Goal: Task Accomplishment & Management: Complete application form

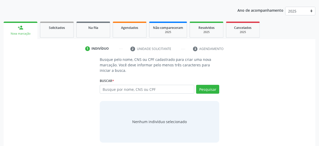
scroll to position [60, 0]
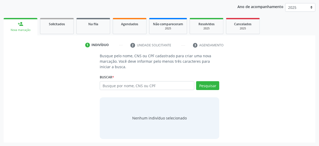
click at [137, 88] on input "text" at bounding box center [147, 85] width 95 height 9
type input "898004093419231"
click at [207, 86] on button "Pesquisar" at bounding box center [207, 85] width 23 height 9
type input "898004093419231"
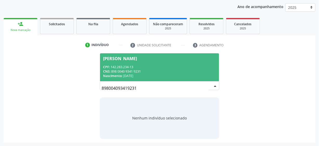
click at [130, 60] on span "Gisele Alves Leite CPF: 142.283.234-13 CNS: 898 0040 9341 9231 Nascimento: 12/0…" at bounding box center [159, 67] width 119 height 28
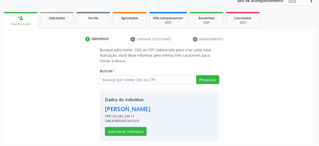
scroll to position [68, 0]
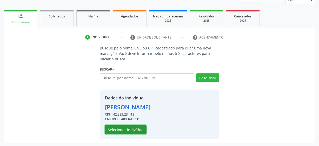
click at [122, 129] on button "Selecionar indivíduo" at bounding box center [126, 129] width 42 height 9
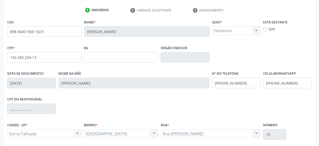
scroll to position [136, 0]
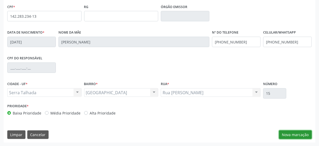
click at [292, 134] on button "Nova marcação" at bounding box center [295, 134] width 33 height 9
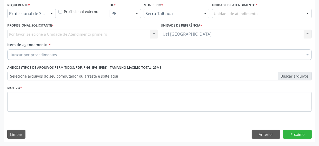
scroll to position [111, 0]
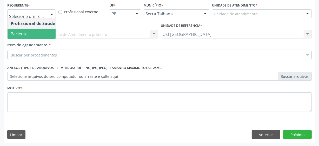
click at [34, 36] on span "Paciente" at bounding box center [33, 34] width 51 height 10
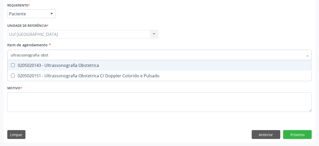
type input "ultrassonografia obste"
click at [13, 64] on Obstetrica at bounding box center [13, 65] width 4 height 4
click at [11, 64] on Obstetrica "checkbox" at bounding box center [9, 64] width 3 height 3
checkbox Obstetrica "true"
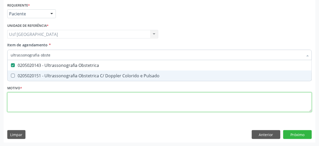
click at [32, 94] on div "Requerente * Paciente Profissional de Saúde Paciente Nenhum resultado encontrad…" at bounding box center [159, 60] width 304 height 118
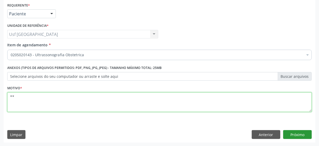
type textarea "**"
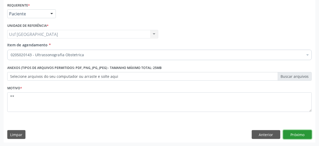
click at [297, 133] on button "Próximo" at bounding box center [297, 134] width 29 height 9
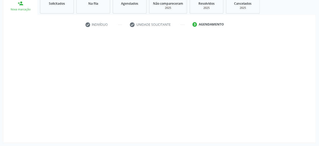
scroll to position [80, 0]
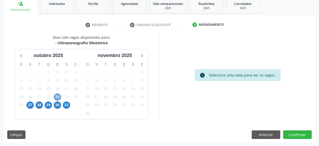
click at [59, 97] on span "23" at bounding box center [57, 96] width 7 height 7
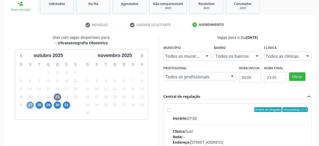
click at [30, 105] on span "27" at bounding box center [29, 104] width 7 height 7
click at [59, 95] on span "23" at bounding box center [57, 96] width 7 height 7
click at [173, 109] on label "Ordem de chegada Consumidos: 2 / 5 Horário: 07:00 Clínica: Sust Rede: -- Endere…" at bounding box center [240, 147] width 135 height 80
click at [169, 109] on input "Ordem de chegada Consumidos: 2 / 5 Horário: 07:00 Clínica: Sust Rede: -- Endere…" at bounding box center [169, 109] width 4 height 5
radio input "true"
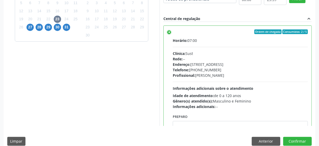
scroll to position [164, 0]
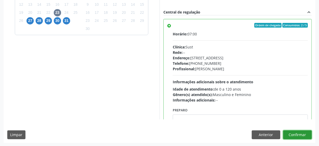
click at [294, 135] on button "Confirmar" at bounding box center [297, 134] width 29 height 9
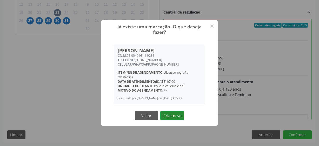
click at [169, 117] on button "Criar novo" at bounding box center [172, 115] width 24 height 9
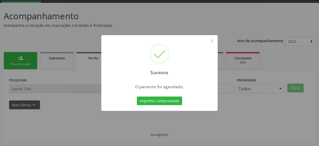
scroll to position [25, 0]
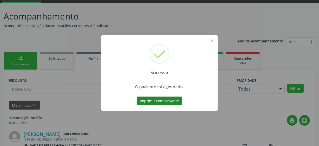
click at [166, 104] on button "Imprimir comprovante" at bounding box center [159, 100] width 45 height 9
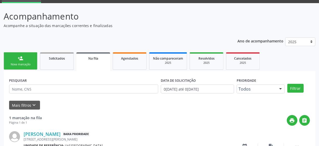
click at [12, 63] on div "Nova marcação" at bounding box center [21, 64] width 26 height 4
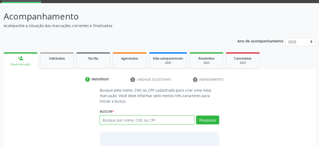
click at [122, 121] on input "text" at bounding box center [147, 119] width 95 height 9
type input "898004093419231"
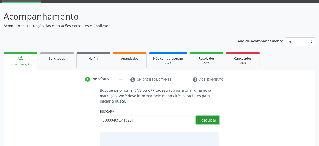
click at [200, 121] on button "Pesquisar" at bounding box center [207, 119] width 23 height 9
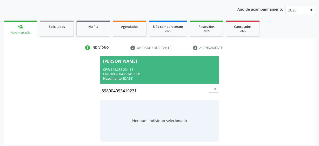
scroll to position [60, 0]
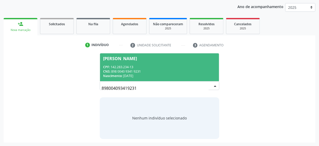
click at [158, 68] on div "CPF: 142.283.234-13" at bounding box center [159, 67] width 113 height 4
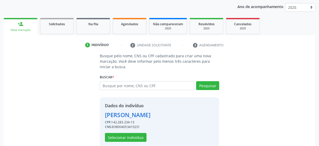
scroll to position [68, 0]
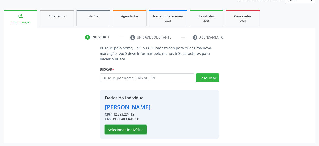
click at [133, 125] on button "Selecionar indivíduo" at bounding box center [126, 129] width 42 height 9
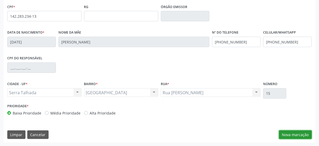
click at [302, 134] on button "Nova marcação" at bounding box center [295, 134] width 33 height 9
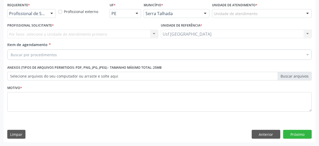
scroll to position [111, 0]
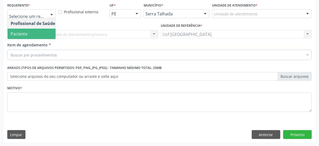
click at [29, 34] on span "Paciente" at bounding box center [33, 34] width 51 height 10
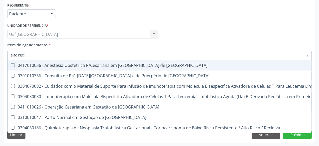
type input "alto risco"
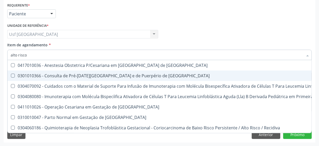
click at [14, 75] on Risco at bounding box center [13, 76] width 4 height 4
click at [11, 75] on Risco "checkbox" at bounding box center [9, 75] width 3 height 3
checkbox Risco "true"
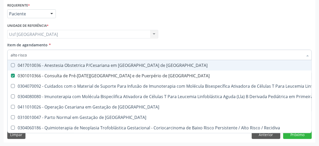
click at [213, 52] on input "alto risco" at bounding box center [157, 55] width 292 height 10
click at [211, 40] on div "Profissional Solicitante Por favor, selecione a Unidade de Atendimento primeiro…" at bounding box center [159, 32] width 307 height 20
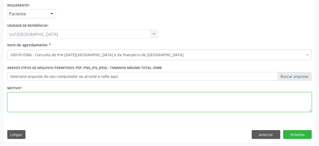
click at [40, 99] on textarea at bounding box center [159, 102] width 304 height 20
type textarea "***"
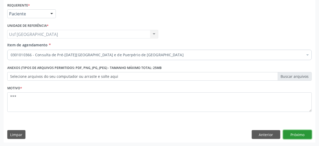
click at [292, 130] on button "Próximo" at bounding box center [297, 134] width 29 height 9
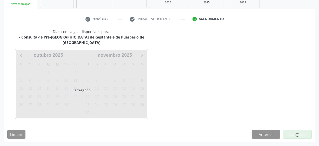
scroll to position [80, 0]
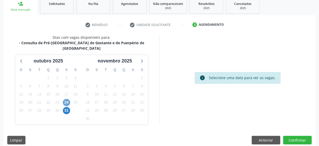
click at [65, 99] on span "24" at bounding box center [66, 102] width 7 height 7
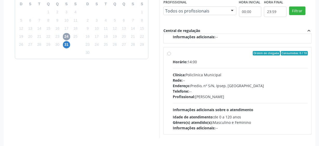
scroll to position [151, 0]
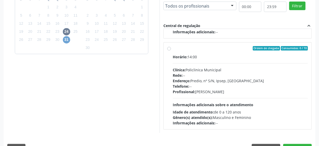
click at [68, 36] on span "31" at bounding box center [66, 39] width 7 height 7
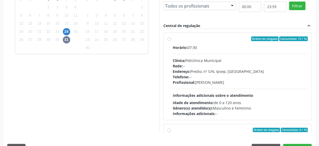
click at [173, 38] on label "Ordem de chegada Consumidos: 13 / 16 Horário: 07:30 Clínica: Policlinica Munici…" at bounding box center [240, 76] width 135 height 80
click at [169, 38] on input "Ordem de chegada Consumidos: 13 / 16 Horário: 07:30 Clínica: Policlinica Munici…" at bounding box center [169, 38] width 4 height 5
radio input "true"
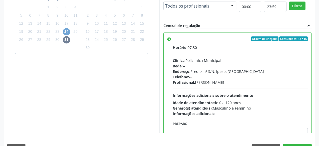
click at [65, 28] on span "24" at bounding box center [66, 31] width 7 height 7
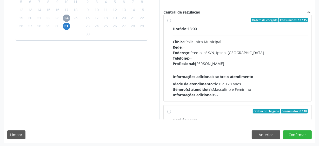
scroll to position [0, 0]
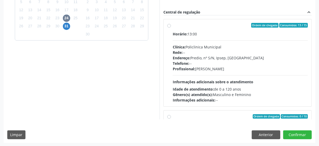
click at [173, 25] on label "Ordem de chegada Consumidos: 13 / 15 Horário: 13:00 Clínica: Policlinica Munici…" at bounding box center [240, 63] width 135 height 80
click at [169, 25] on input "Ordem de chegada Consumidos: 13 / 15 Horário: 13:00 Clínica: Policlinica Munici…" at bounding box center [169, 25] width 4 height 5
radio input "true"
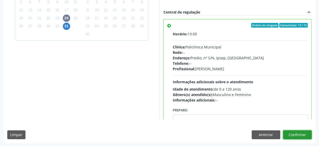
click at [297, 132] on button "Confirmar" at bounding box center [297, 134] width 29 height 9
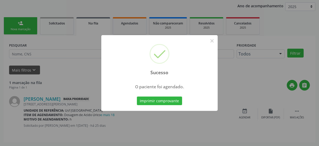
scroll to position [25, 0]
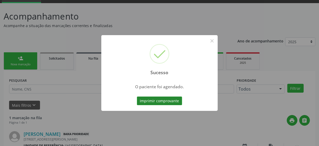
click at [159, 102] on button "Imprimir comprovante" at bounding box center [159, 100] width 45 height 9
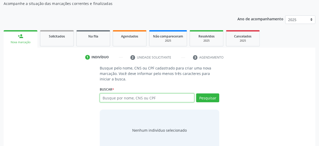
scroll to position [60, 0]
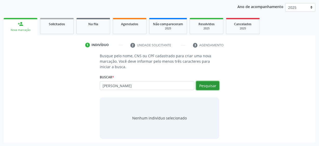
click at [198, 83] on button "Pesquisar" at bounding box center [207, 85] width 23 height 9
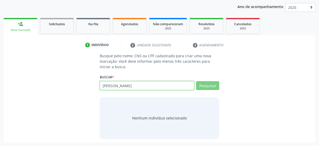
click at [167, 86] on input "[PERSON_NAME]" at bounding box center [147, 85] width 95 height 9
type input "elisangela da s"
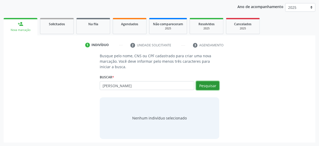
click at [211, 84] on button "Pesquisar" at bounding box center [207, 85] width 23 height 9
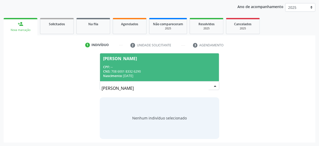
click at [148, 71] on div "CNS: 708 6001 8332 6290" at bounding box center [159, 71] width 113 height 4
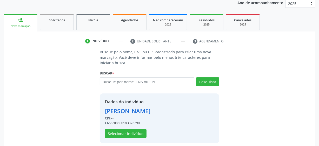
scroll to position [68, 0]
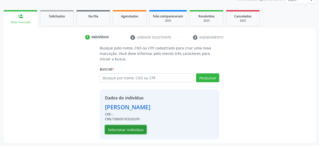
click at [137, 130] on button "Selecionar indivíduo" at bounding box center [126, 129] width 42 height 9
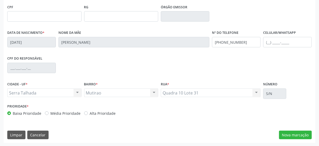
scroll to position [136, 0]
click at [291, 136] on button "Nova marcação" at bounding box center [295, 134] width 33 height 9
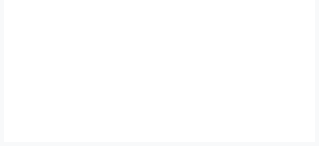
scroll to position [111, 0]
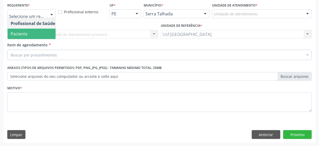
click at [27, 29] on span "Paciente" at bounding box center [33, 34] width 51 height 10
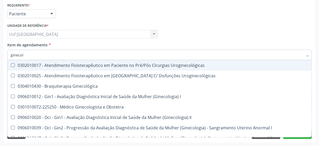
type input "ginecolo"
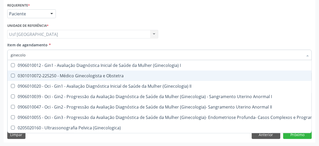
click at [12, 75] on Obstetra at bounding box center [13, 76] width 4 height 4
click at [11, 75] on Obstetra "checkbox" at bounding box center [9, 75] width 3 height 3
checkbox Obstetra "true"
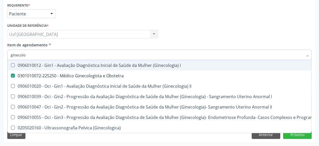
click at [174, 32] on div "Profissional Solicitante Por favor, selecione a Unidade de Atendimento primeiro…" at bounding box center [159, 32] width 307 height 20
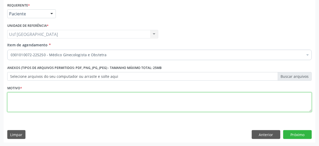
click at [41, 106] on textarea at bounding box center [159, 102] width 304 height 20
type textarea "***"
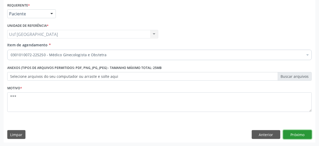
click at [288, 132] on button "Próximo" at bounding box center [297, 134] width 29 height 9
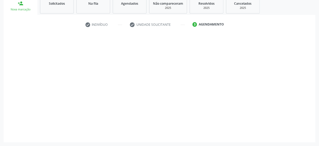
scroll to position [80, 0]
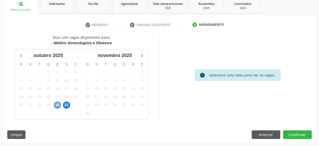
click at [55, 104] on span "30" at bounding box center [57, 104] width 7 height 7
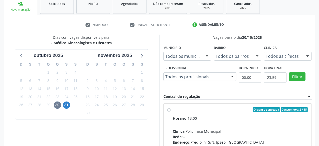
click at [173, 109] on label "Ordem de chegada Consumidos: 2 / 15 Horário: 13:00 Clínica: Policlinica Municip…" at bounding box center [240, 147] width 135 height 80
click at [169, 109] on input "Ordem de chegada Consumidos: 2 / 15 Horário: 13:00 Clínica: Policlinica Municip…" at bounding box center [169, 109] width 4 height 5
radio input "true"
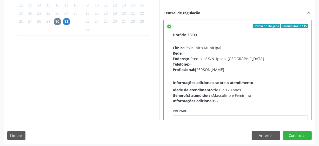
scroll to position [164, 0]
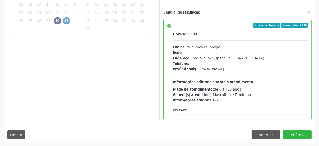
click at [68, 21] on span "31" at bounding box center [66, 20] width 7 height 7
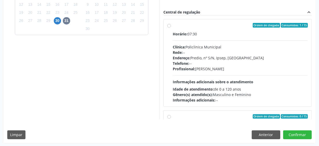
click at [173, 25] on label "Ordem de chegada Consumidos: 1 / 15 Horário: 07:30 Clínica: Policlinica Municip…" at bounding box center [240, 63] width 135 height 80
click at [168, 25] on input "Ordem de chegada Consumidos: 1 / 15 Horário: 07:30 Clínica: Policlinica Municip…" at bounding box center [169, 25] width 4 height 5
radio input "true"
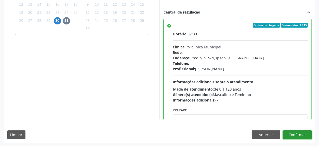
click at [293, 134] on button "Confirmar" at bounding box center [297, 134] width 29 height 9
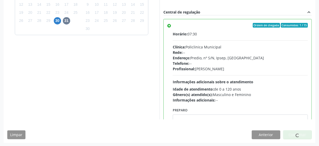
scroll to position [25, 0]
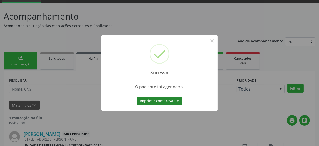
click at [175, 102] on button "Imprimir comprovante" at bounding box center [159, 100] width 45 height 9
